Goal: Task Accomplishment & Management: Manage account settings

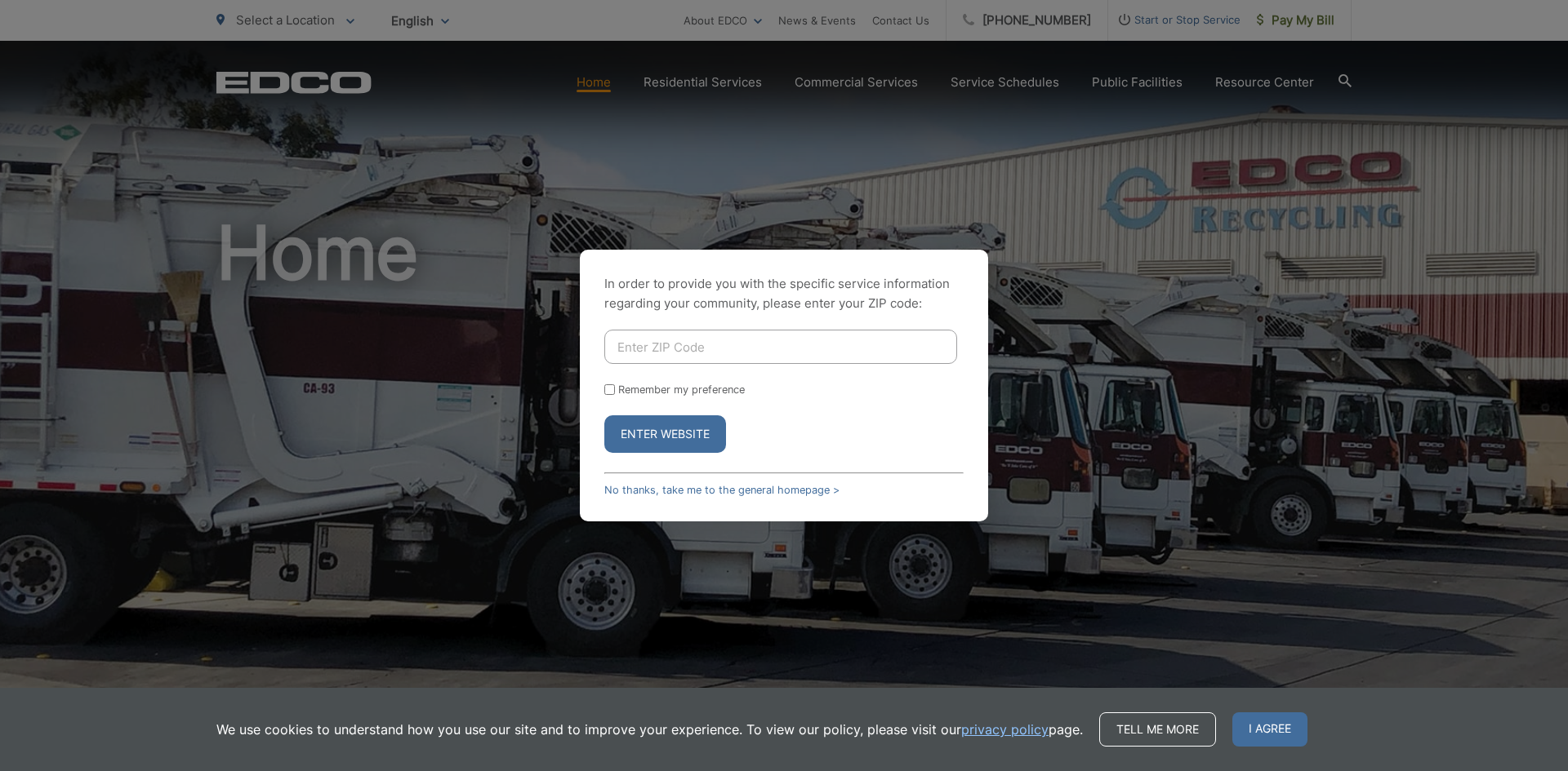
drag, startPoint x: 792, startPoint y: 492, endPoint x: 809, endPoint y: 499, distance: 18.4
click at [792, 492] on link "No thanks, take me to the general homepage >" at bounding box center [722, 490] width 235 height 13
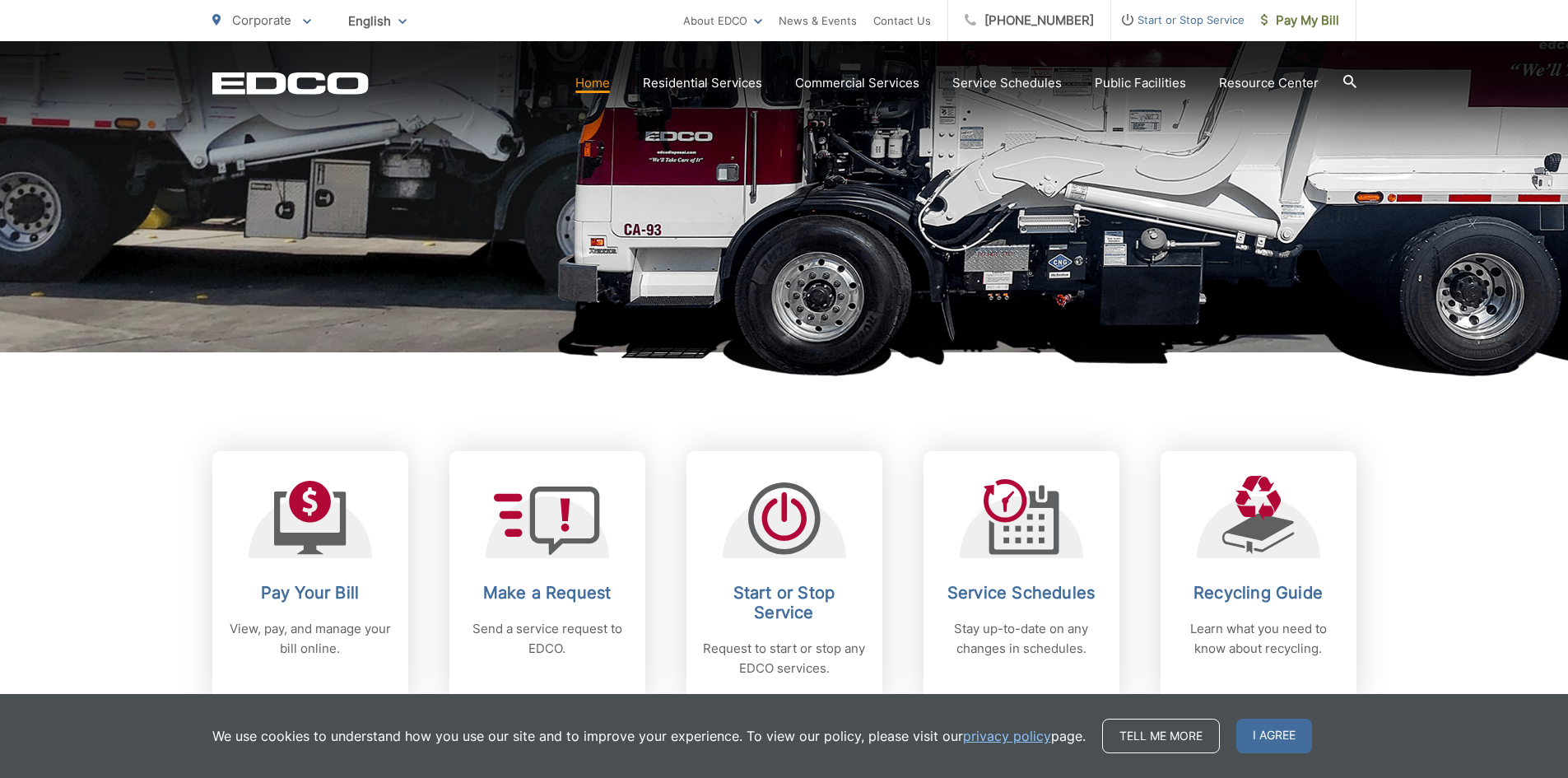
scroll to position [576, 0]
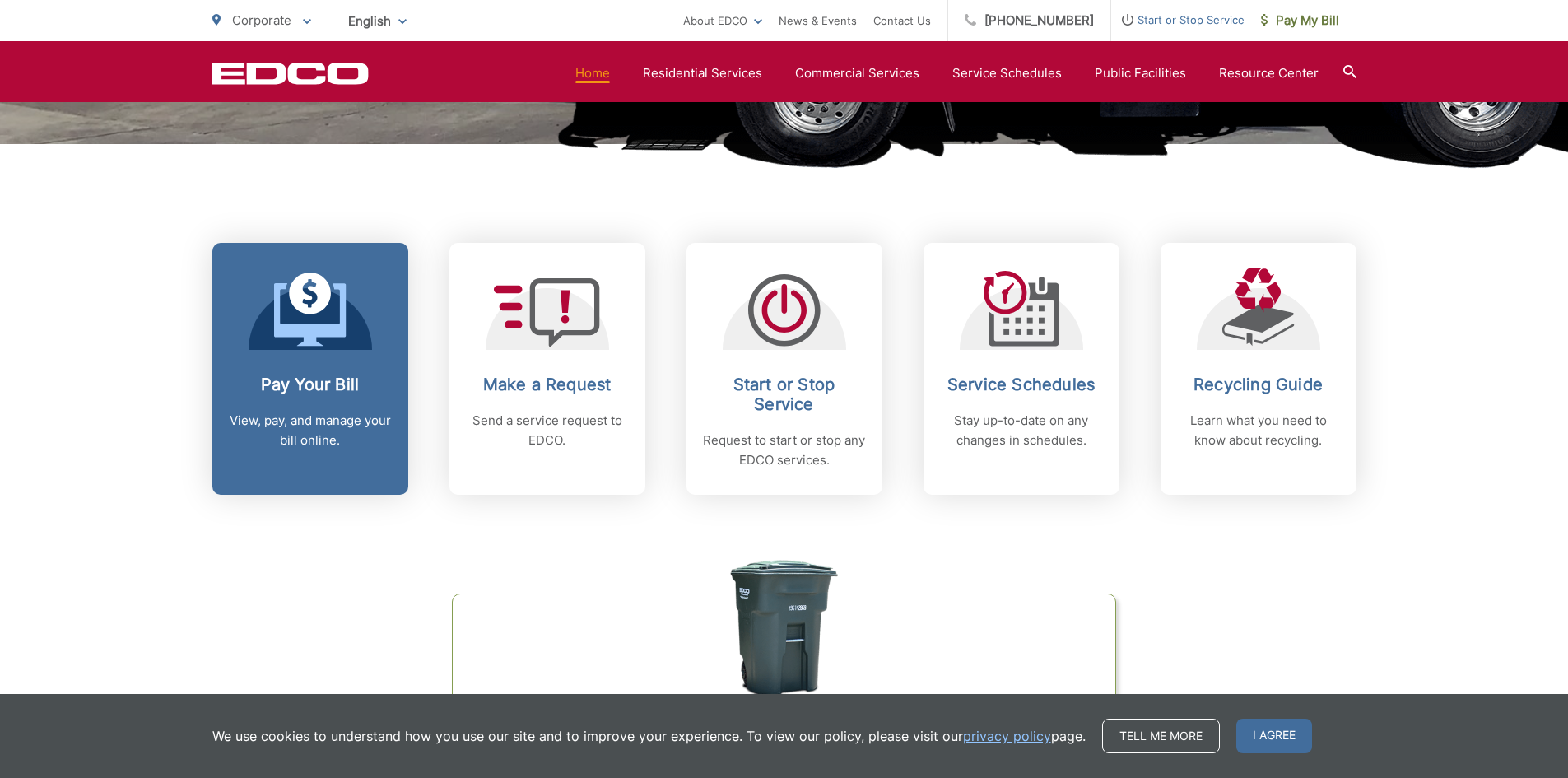
click at [368, 438] on p "View, pay, and manage your bill online." at bounding box center [311, 431] width 163 height 39
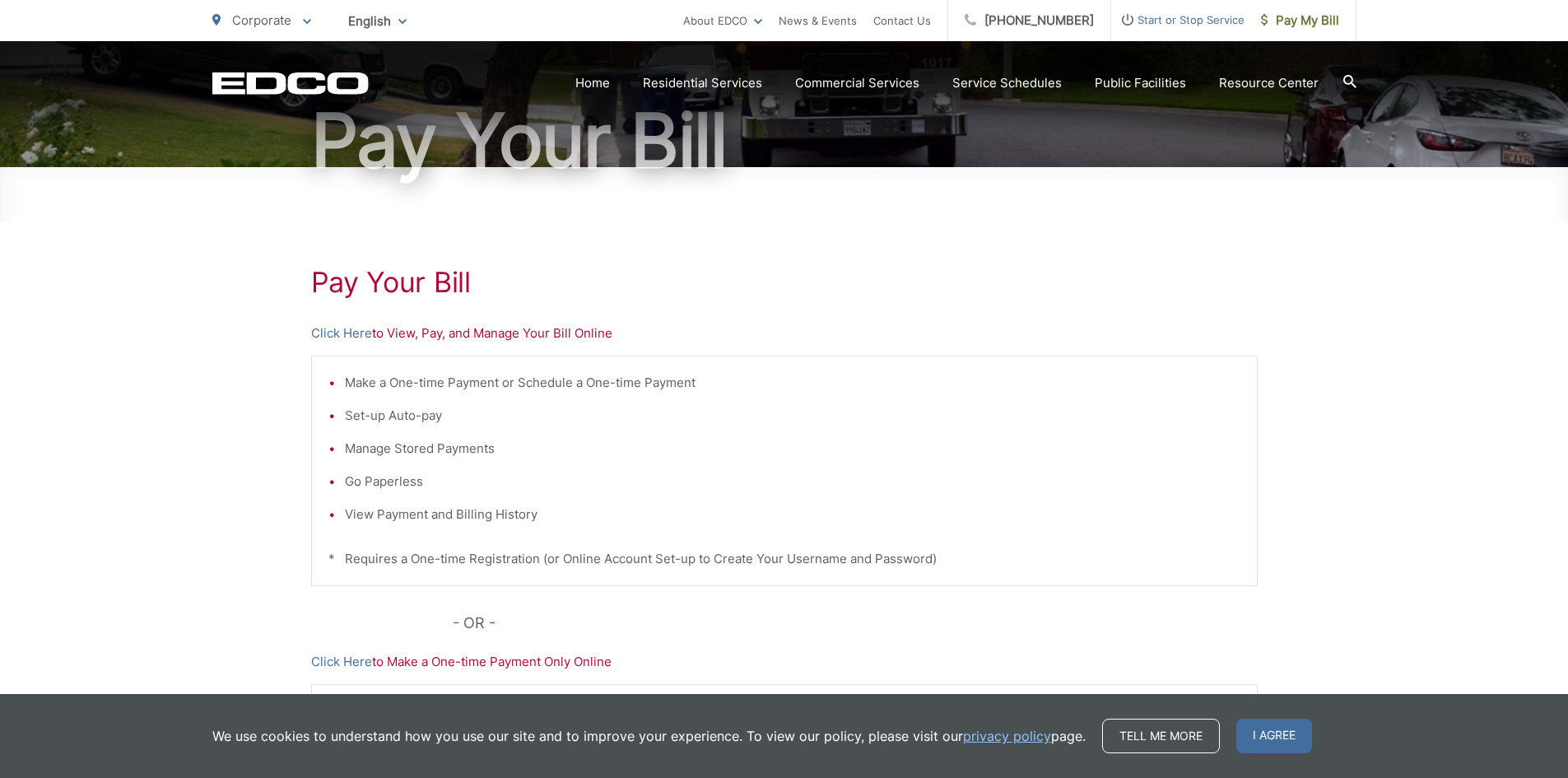
scroll to position [164, 0]
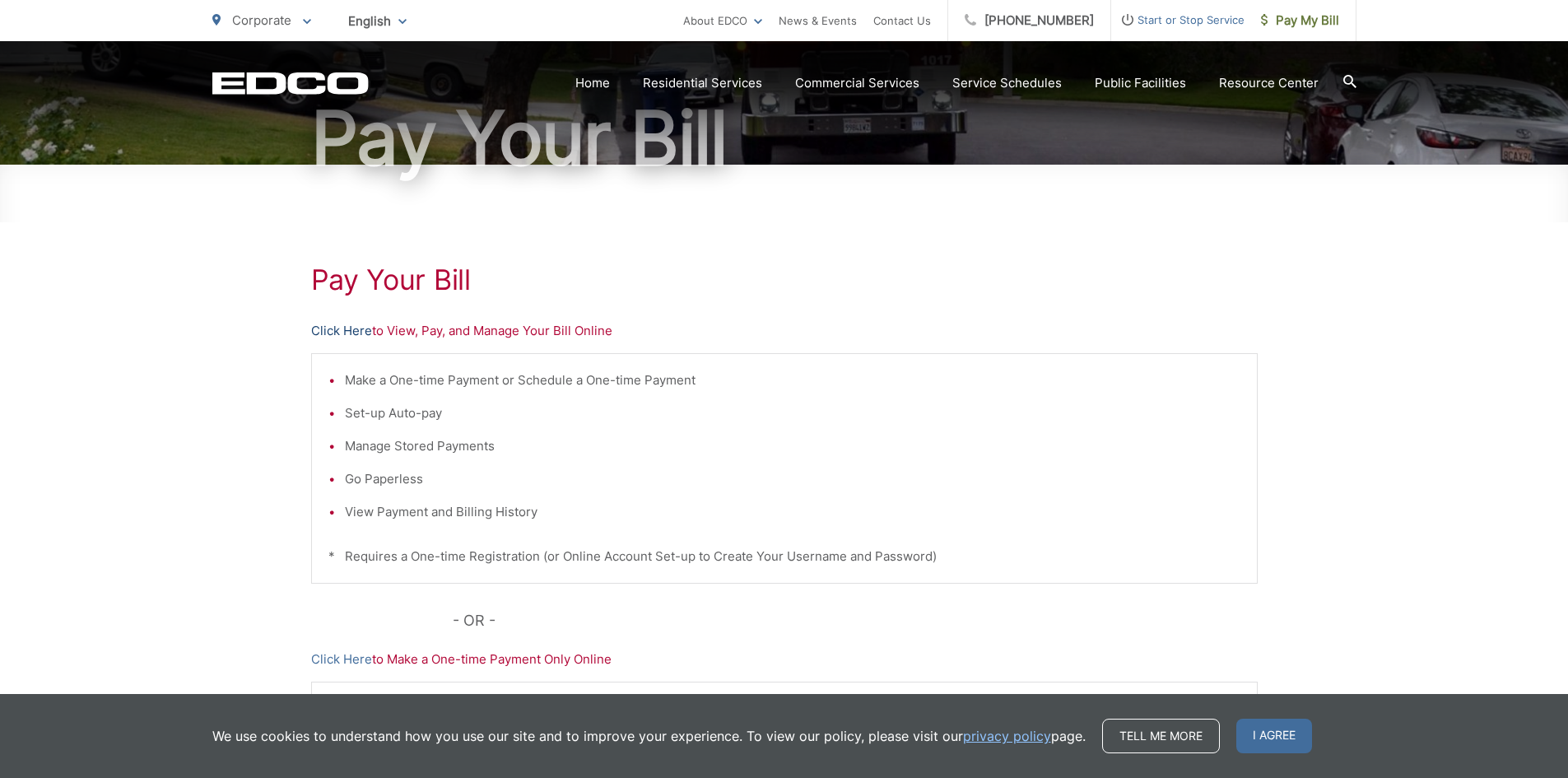
click at [352, 326] on link "Click Here" at bounding box center [342, 330] width 61 height 20
